Goal: Browse casually

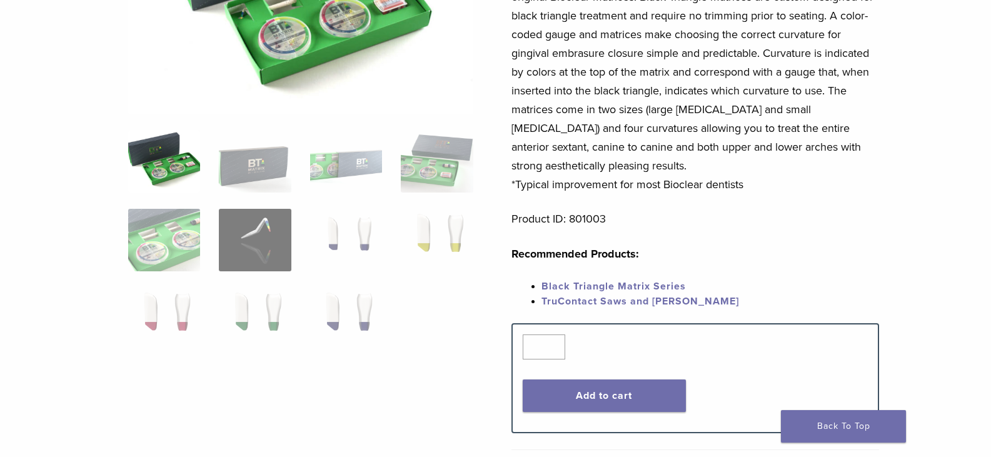
scroll to position [250, 0]
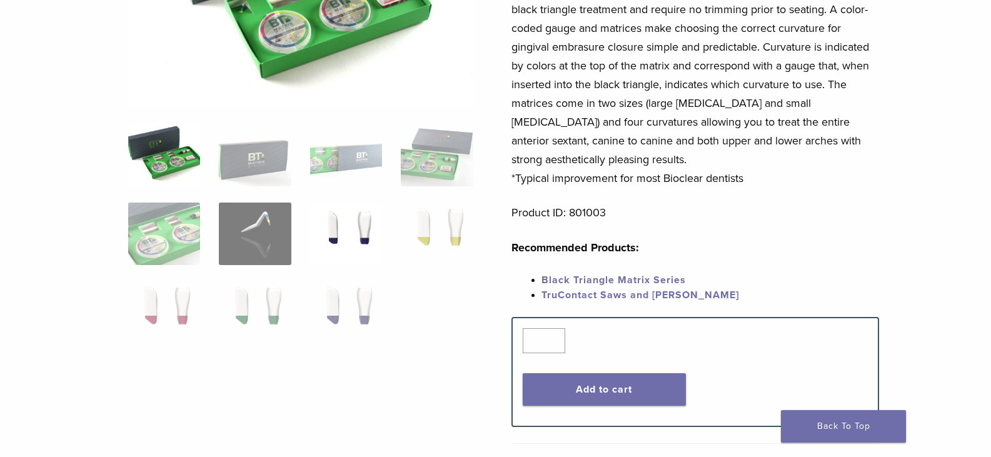
click at [362, 226] on img at bounding box center [346, 234] width 72 height 63
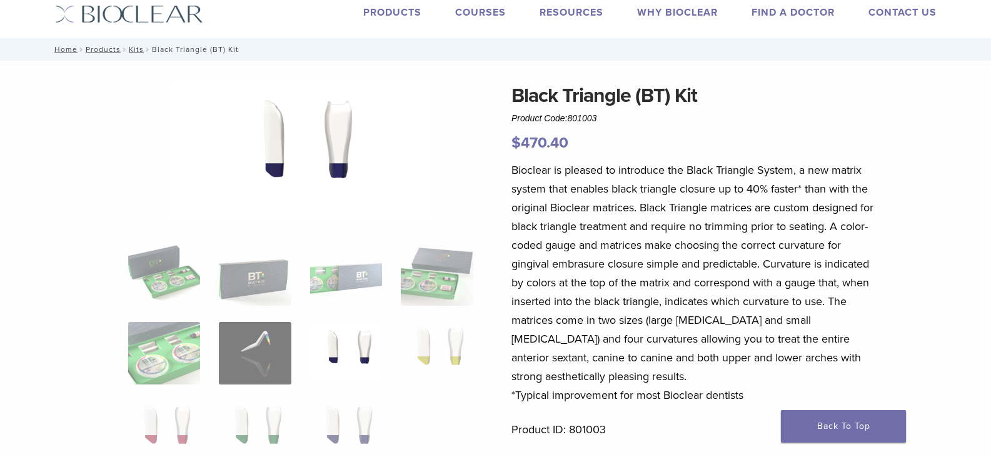
scroll to position [63, 0]
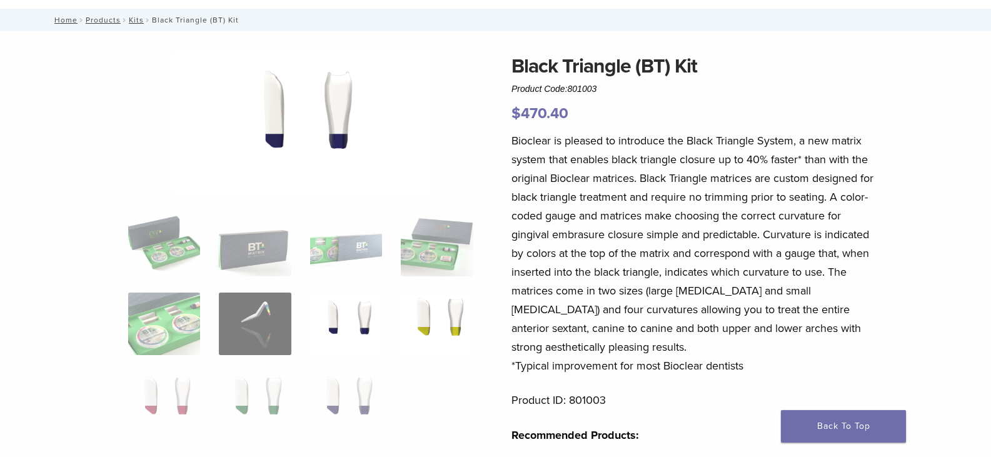
click at [463, 318] on img at bounding box center [437, 324] width 72 height 63
click at [346, 383] on img at bounding box center [346, 403] width 72 height 63
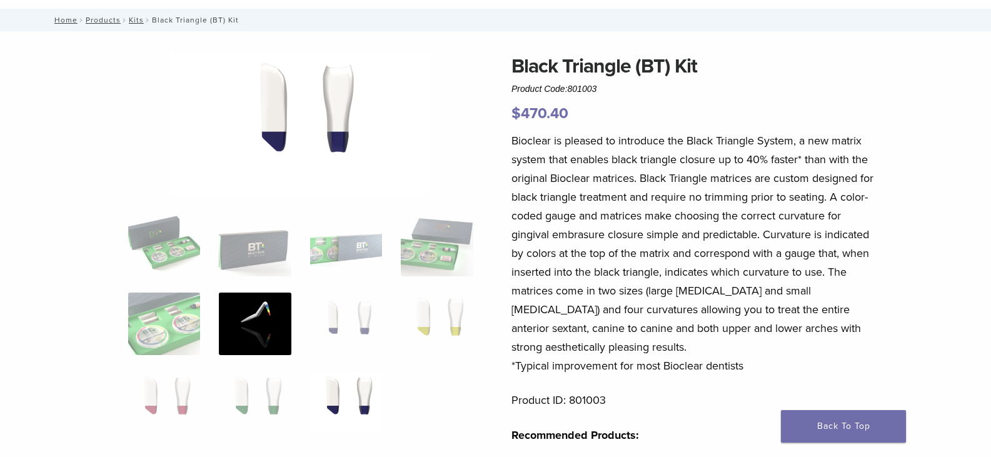
click at [275, 323] on img at bounding box center [255, 324] width 72 height 63
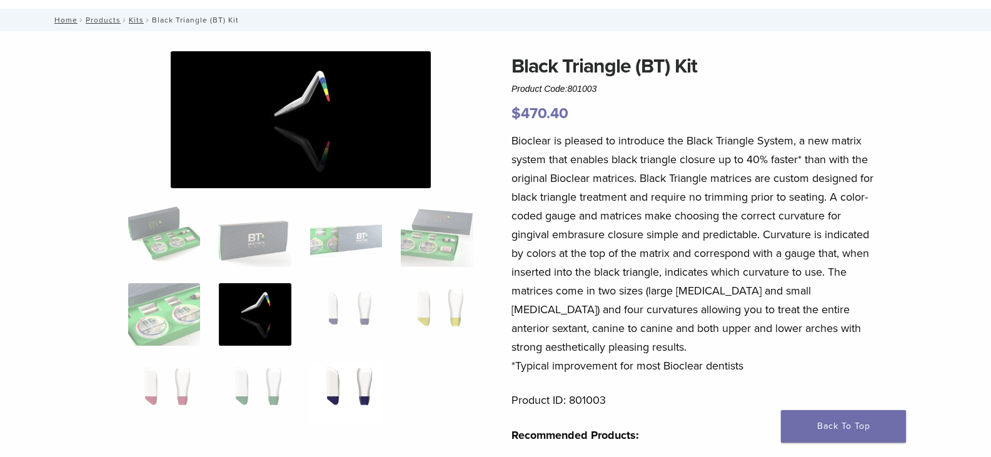
click at [356, 401] on img at bounding box center [346, 393] width 72 height 63
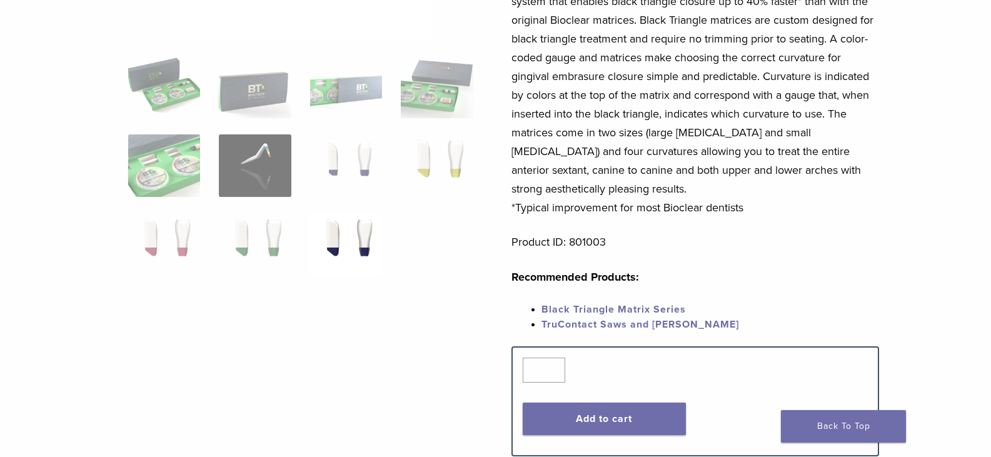
scroll to position [99, 0]
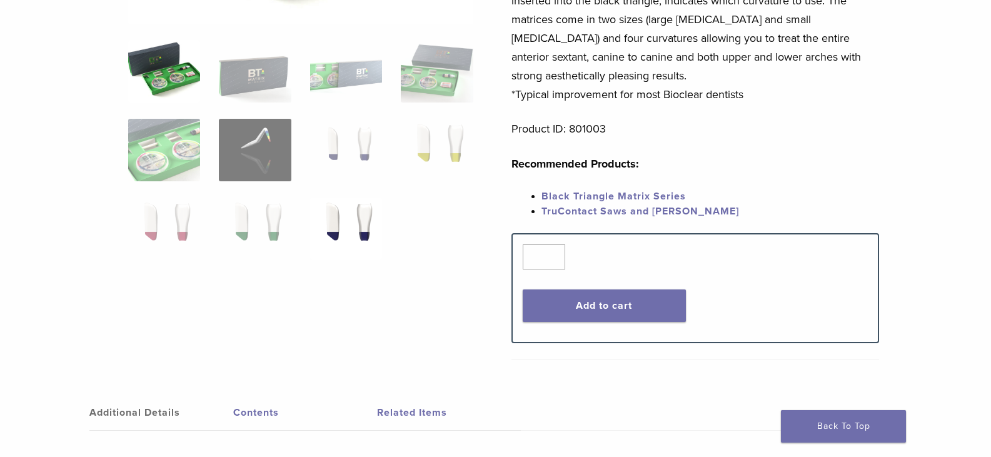
scroll to position [313, 0]
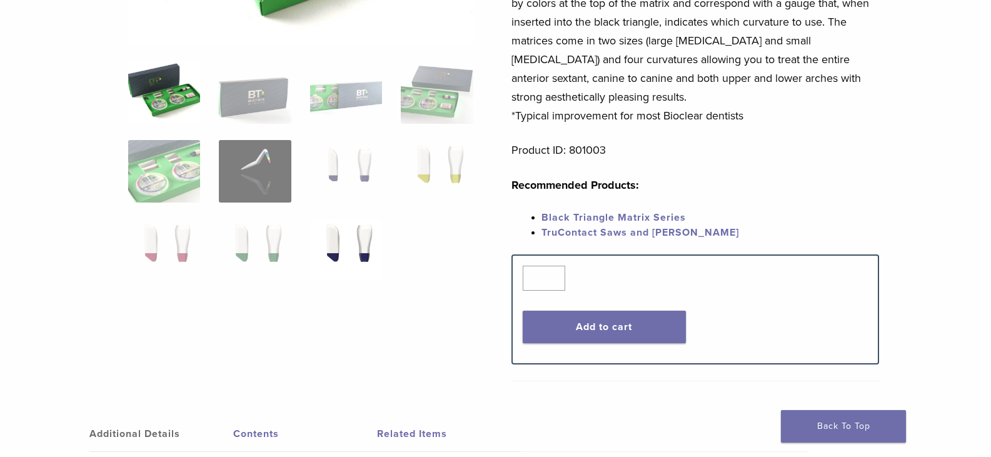
click at [358, 249] on img at bounding box center [346, 250] width 72 height 63
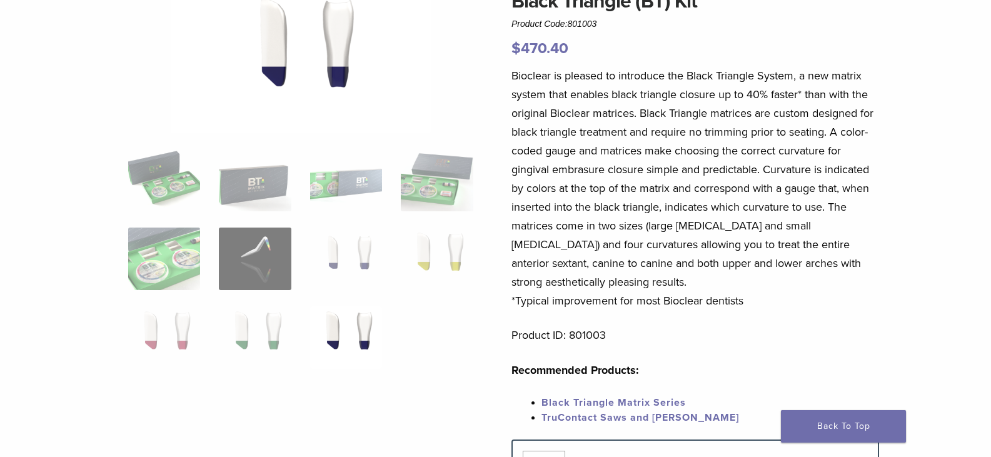
scroll to position [0, 0]
